Goal: Information Seeking & Learning: Learn about a topic

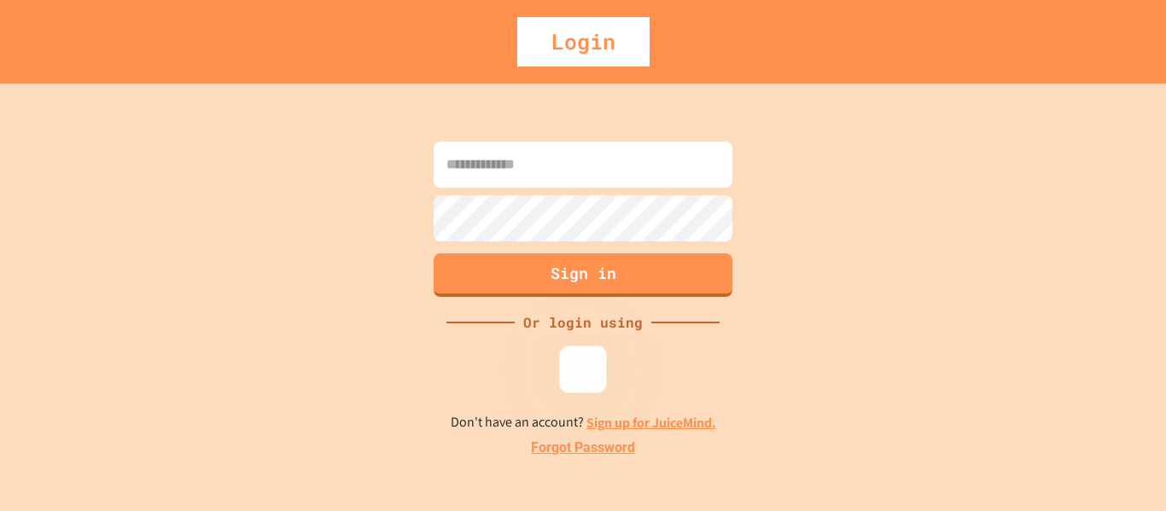
click at [583, 353] on div at bounding box center [583, 369] width 47 height 47
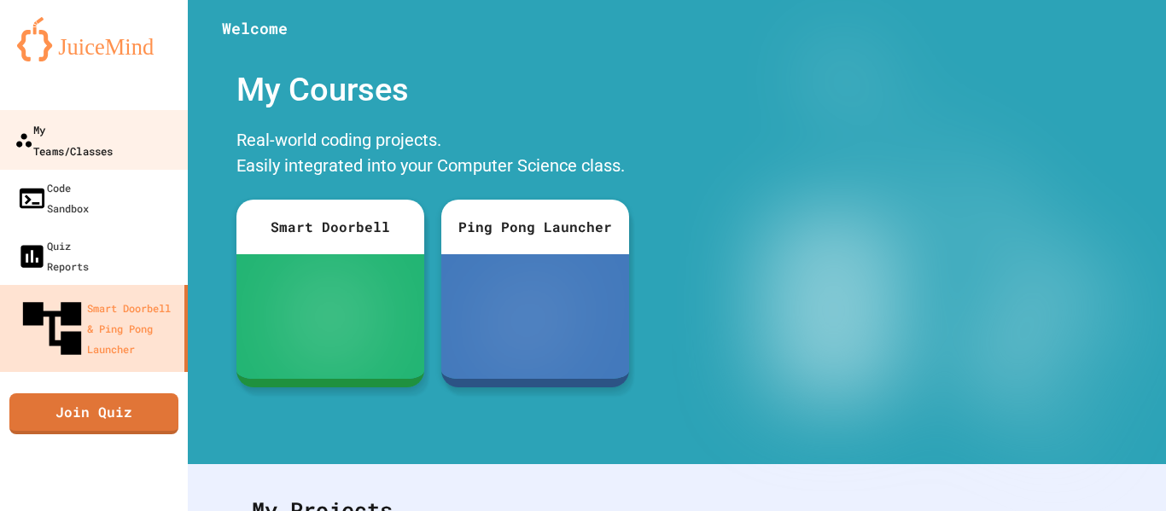
click at [91, 133] on div "My Teams/Classes" at bounding box center [64, 140] width 98 height 42
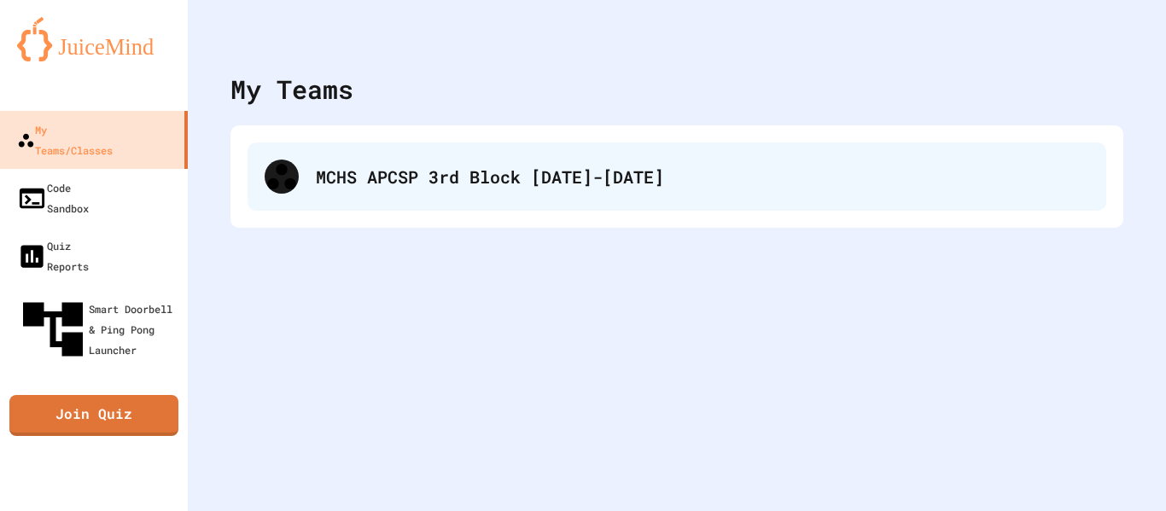
click at [396, 200] on div "MCHS APCSP 3rd Block [DATE]-[DATE]" at bounding box center [676, 177] width 859 height 68
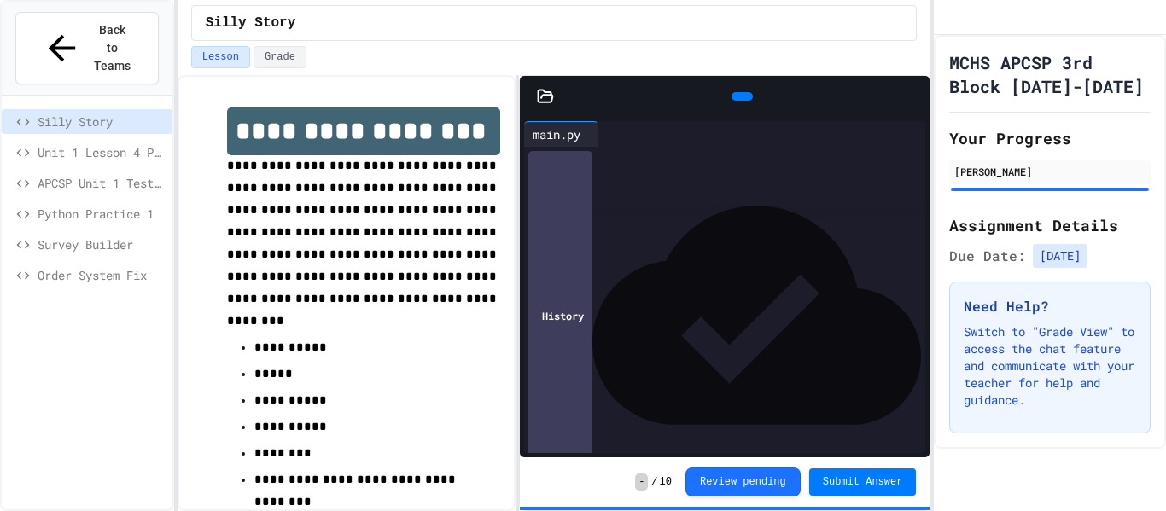
click at [101, 143] on span "Unit 1 Lesson 4 Practice" at bounding box center [102, 152] width 128 height 18
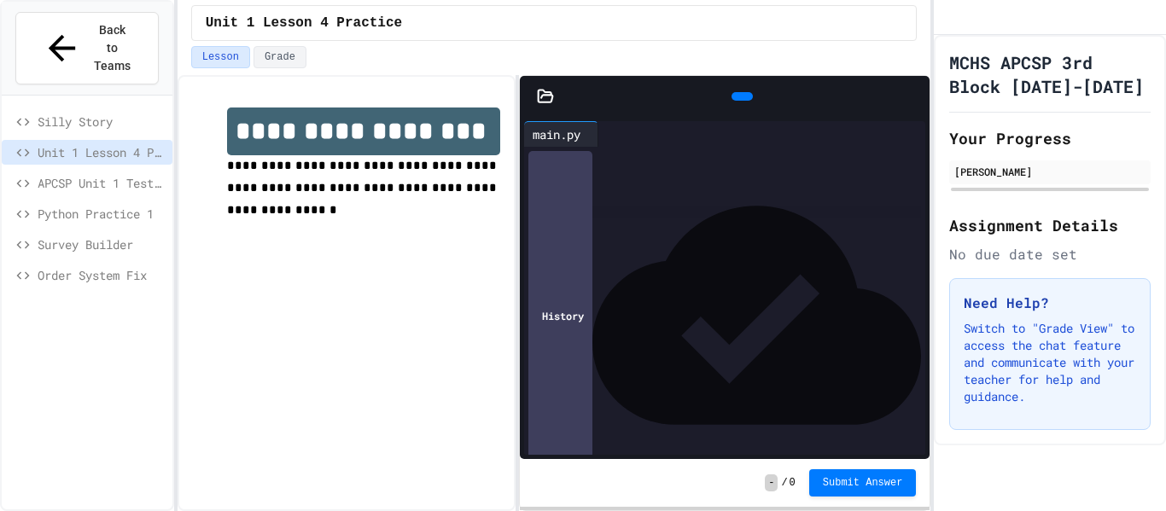
click at [114, 174] on span "APCSP Unit 1 Test - Programming Question" at bounding box center [102, 183] width 128 height 18
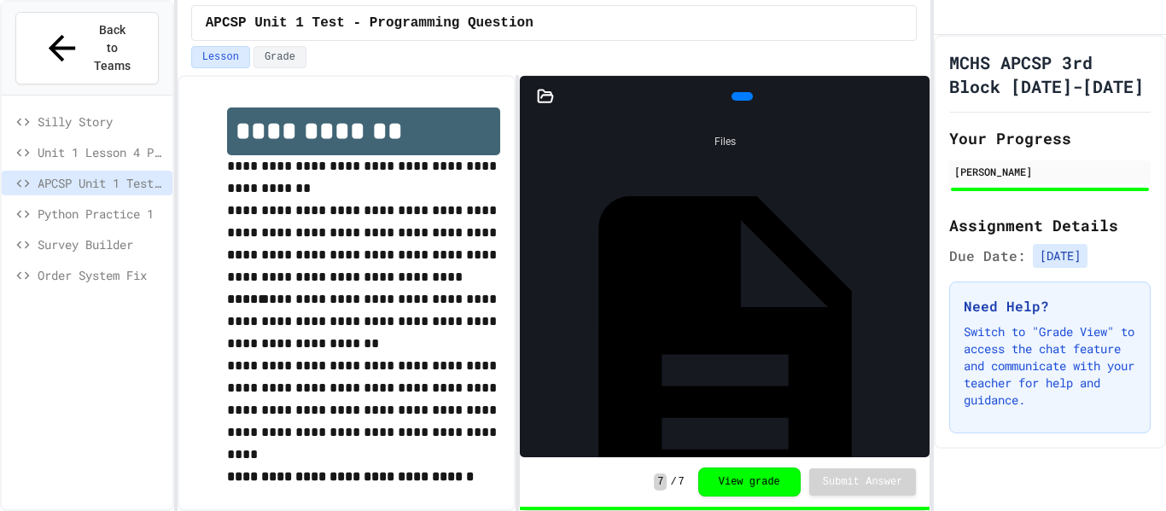
click at [114, 201] on div "Python Practice 1" at bounding box center [87, 213] width 171 height 25
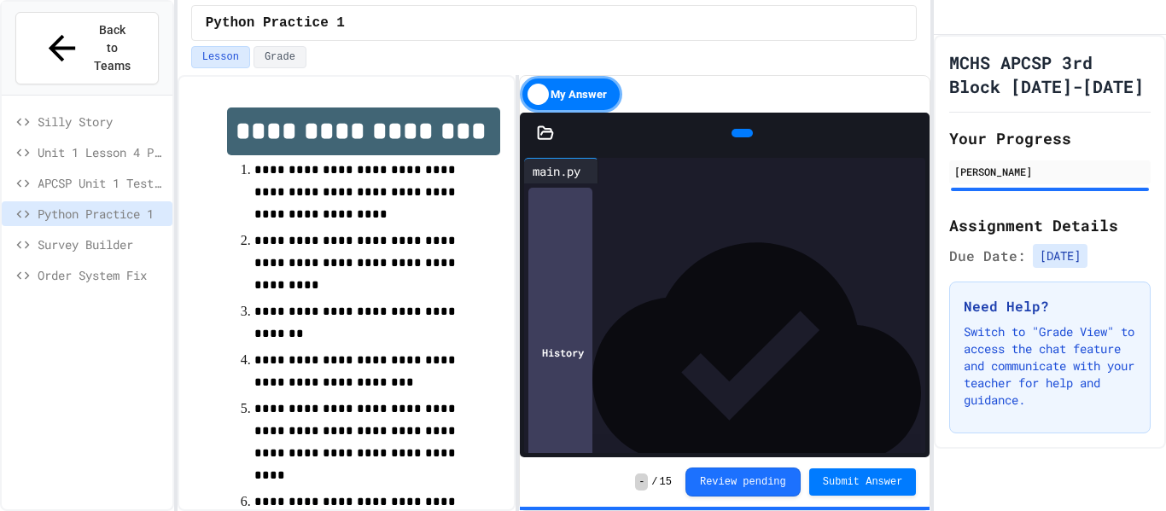
scroll to position [725, 0]
